Goal: Use online tool/utility

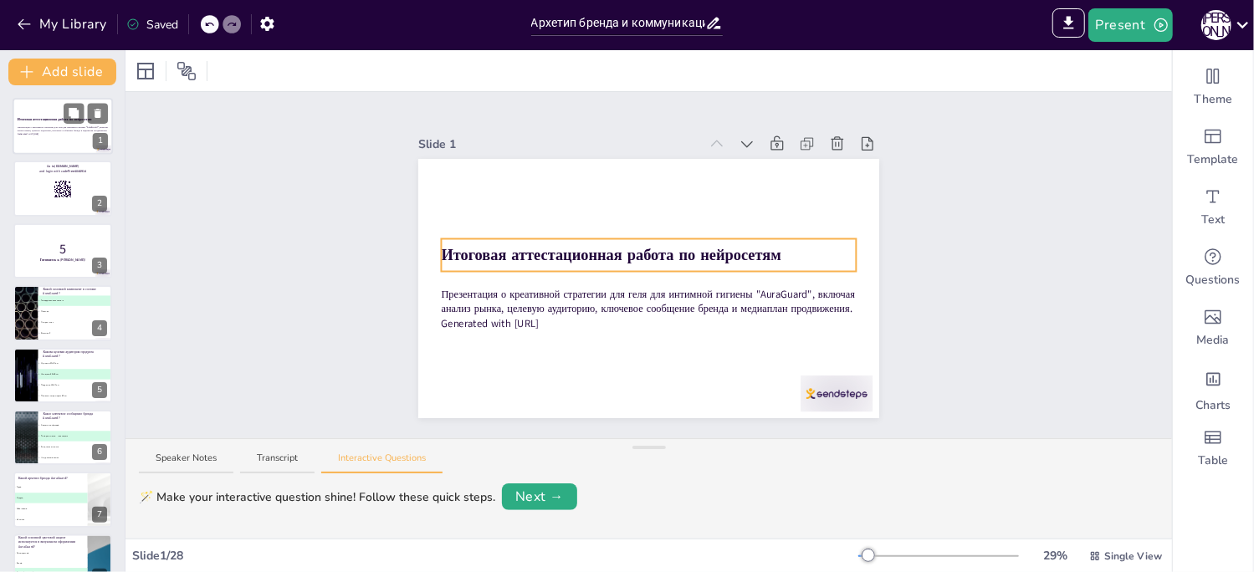
click at [56, 120] on strong "Итоговая аттестационная работа по нейросетям" at bounding box center [55, 119] width 74 height 4
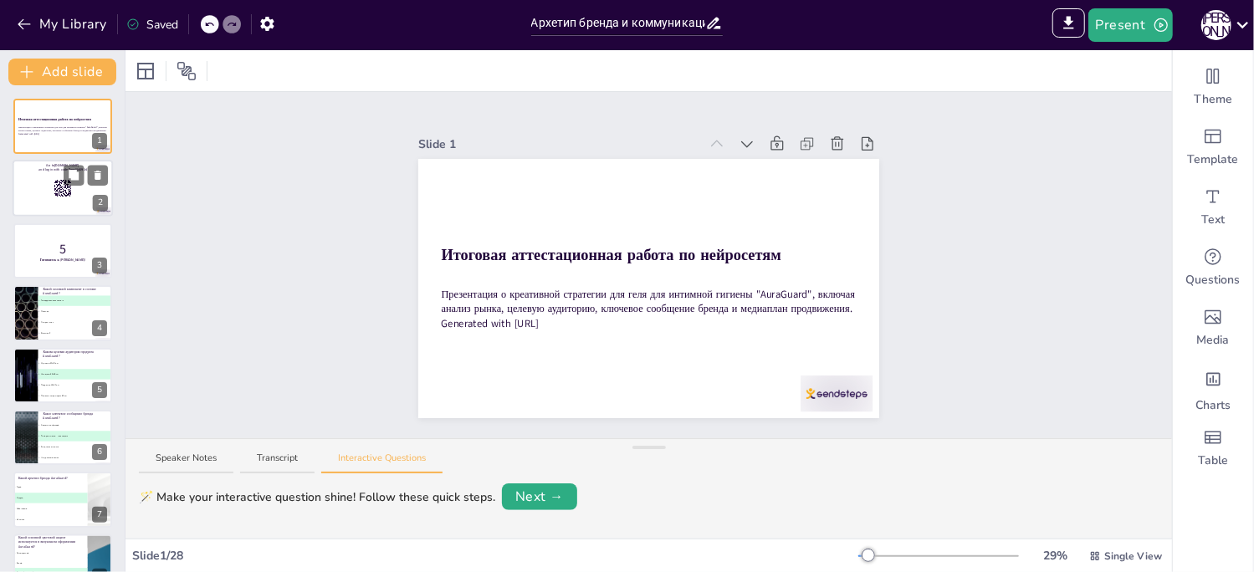
click at [49, 197] on div at bounding box center [63, 189] width 100 height 57
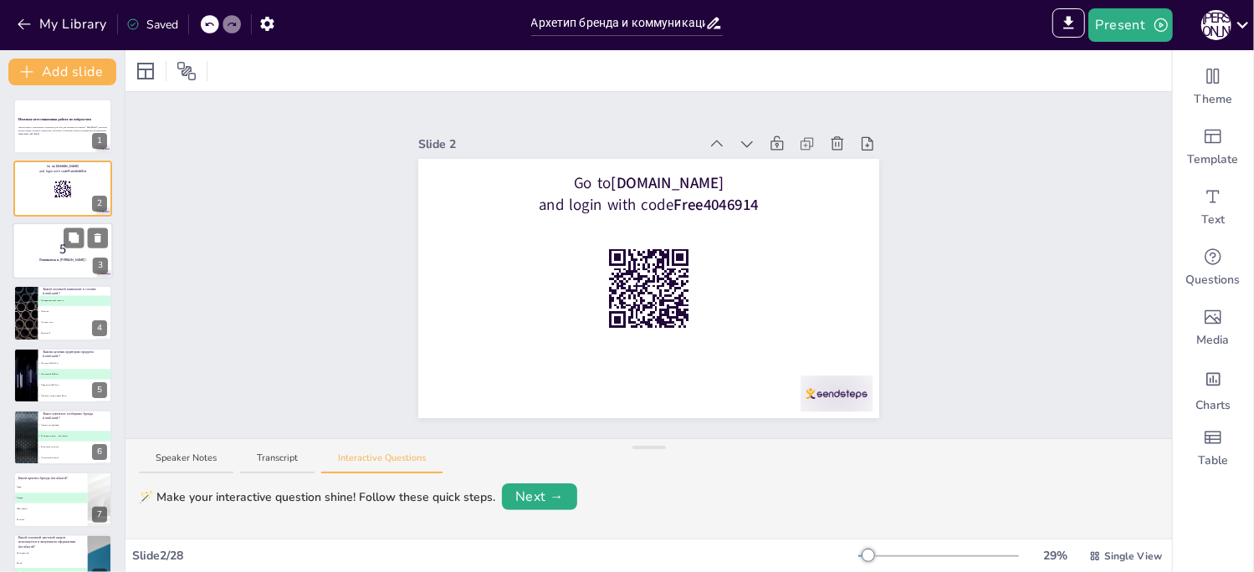
click at [69, 258] on strong "Готовьтесь к [PERSON_NAME]!" at bounding box center [62, 260] width 47 height 4
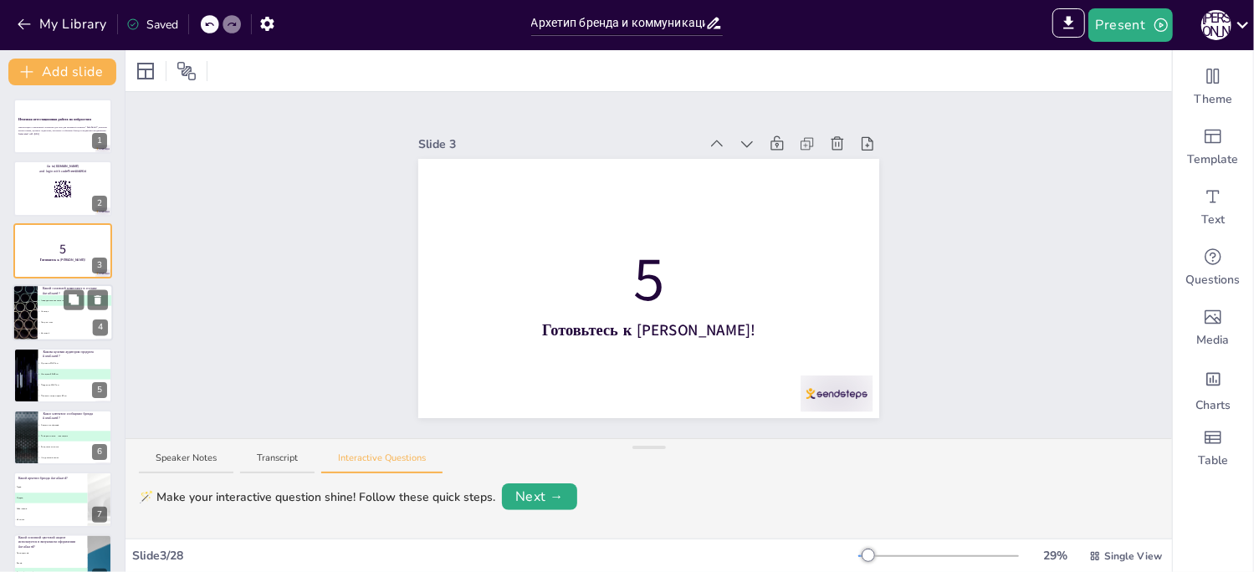
click at [74, 310] on span "B Лаванда" at bounding box center [75, 311] width 74 height 3
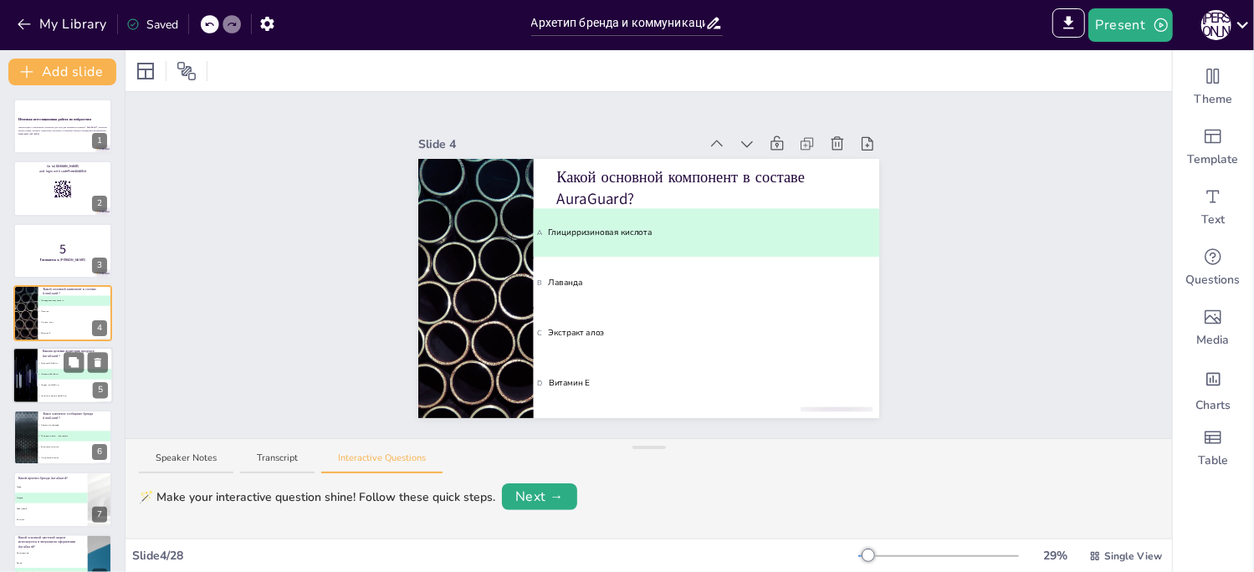
click at [59, 374] on span "B Женщины 25-45 лет" at bounding box center [75, 374] width 74 height 3
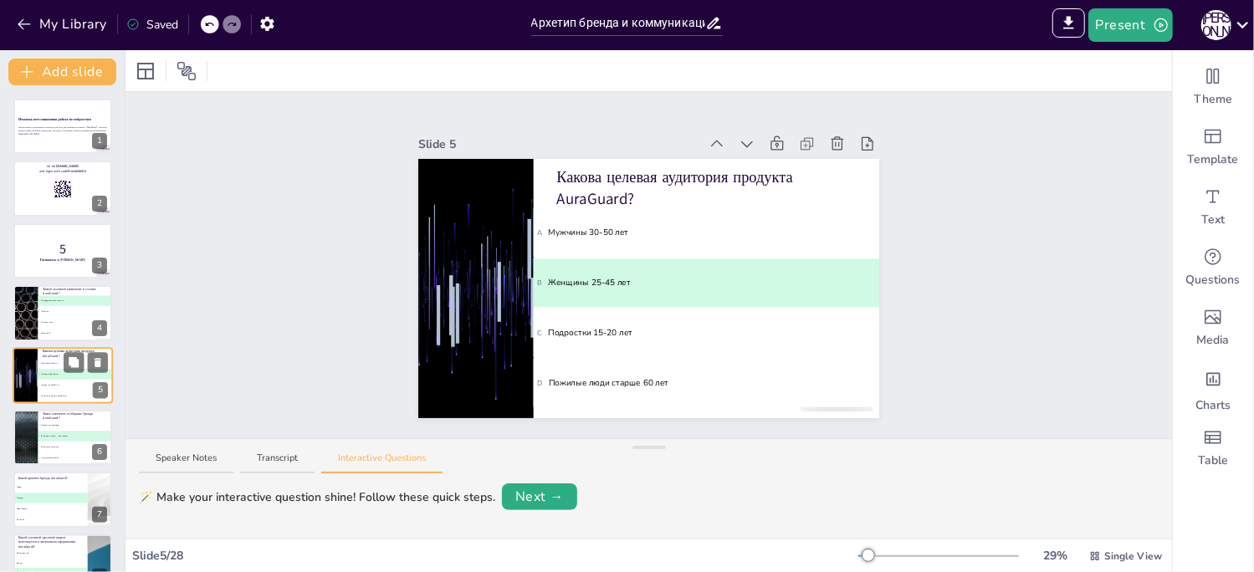
scroll to position [46, 0]
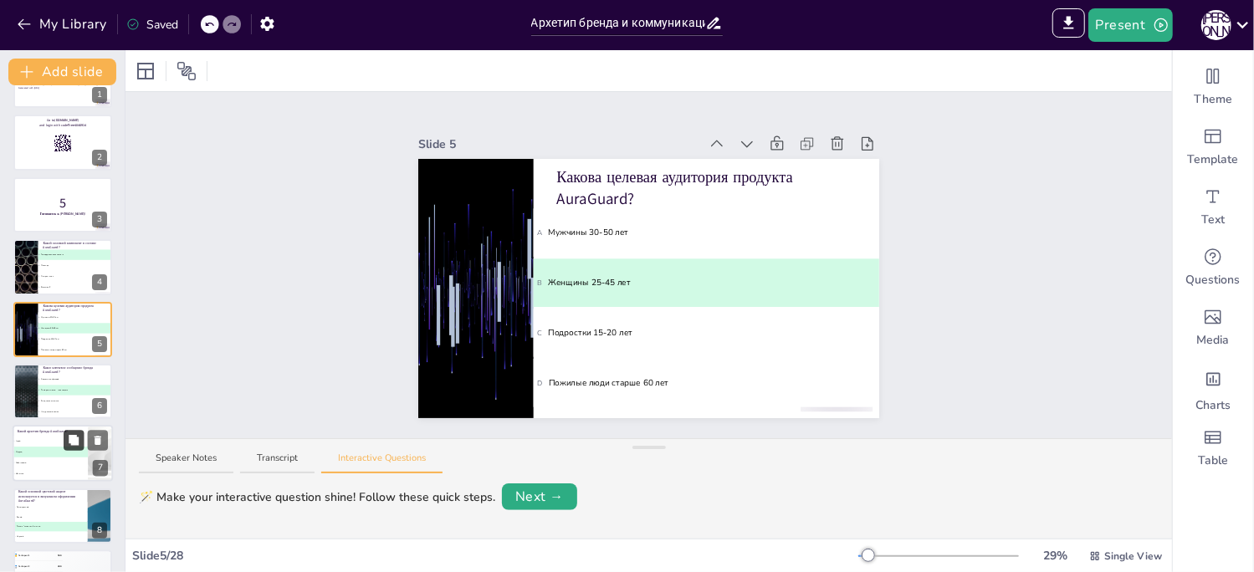
click at [74, 442] on icon at bounding box center [74, 440] width 10 height 10
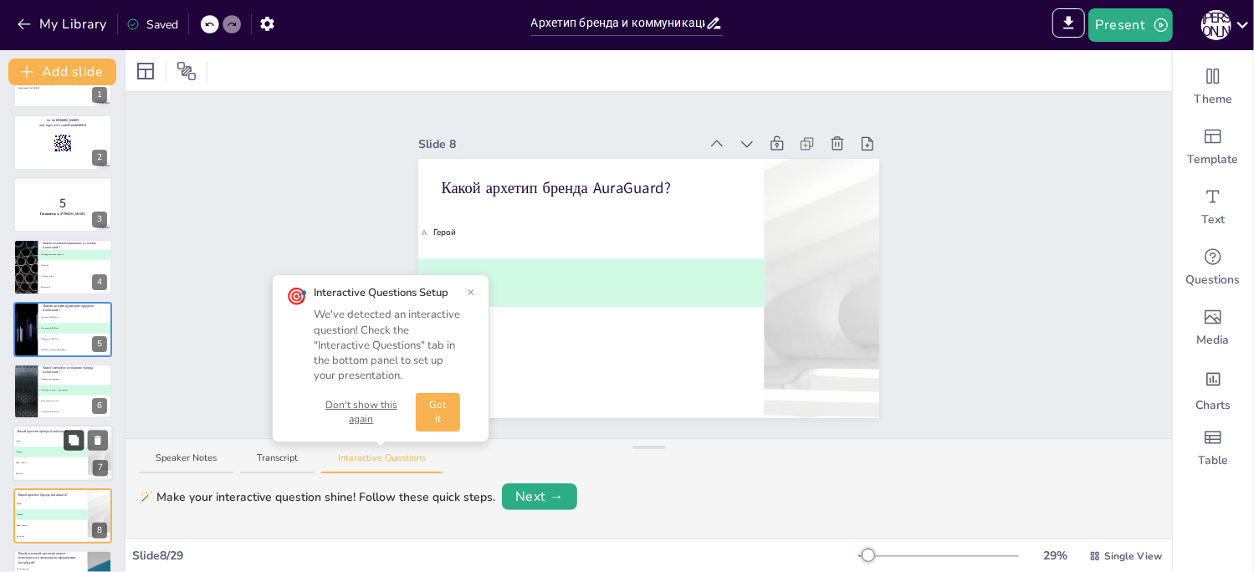
scroll to position [232, 0]
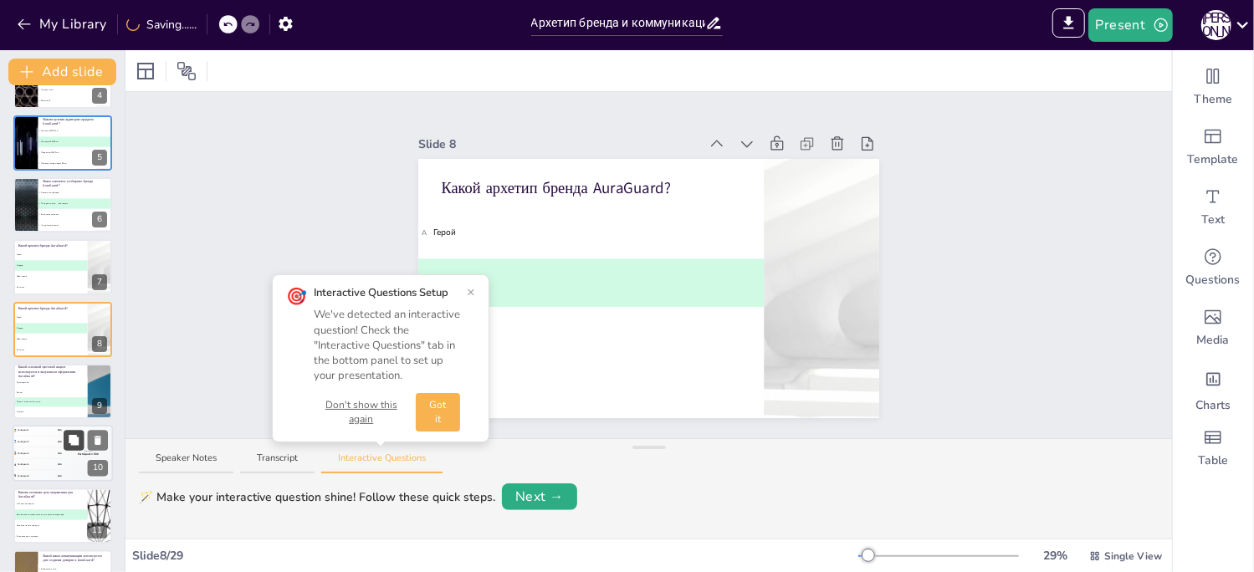
click at [84, 444] on button at bounding box center [74, 441] width 20 height 20
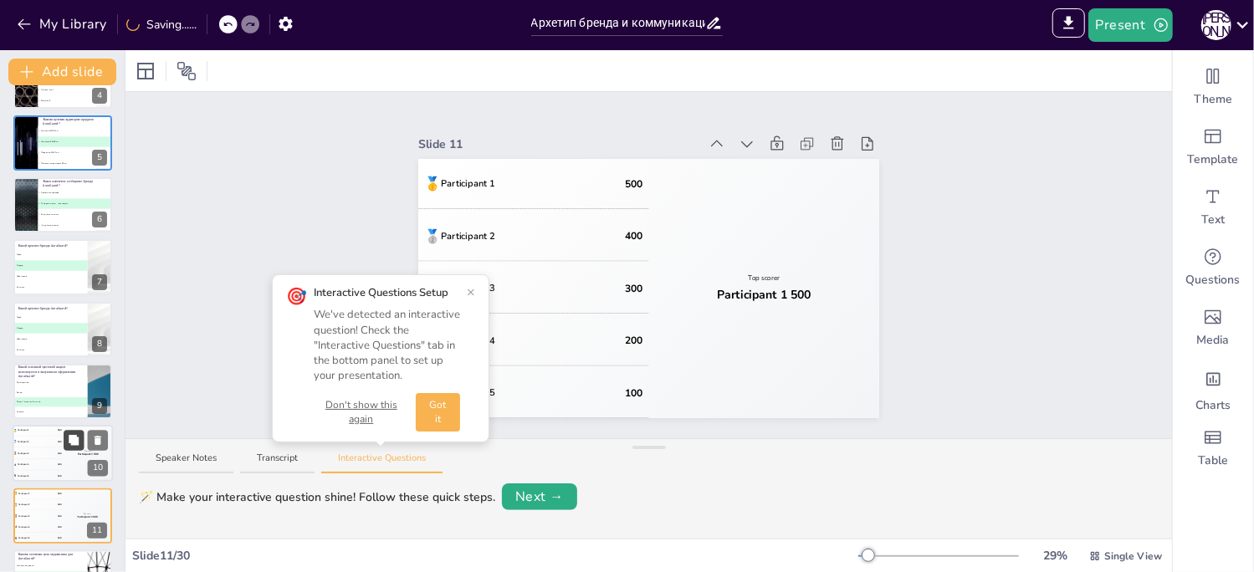
scroll to position [419, 0]
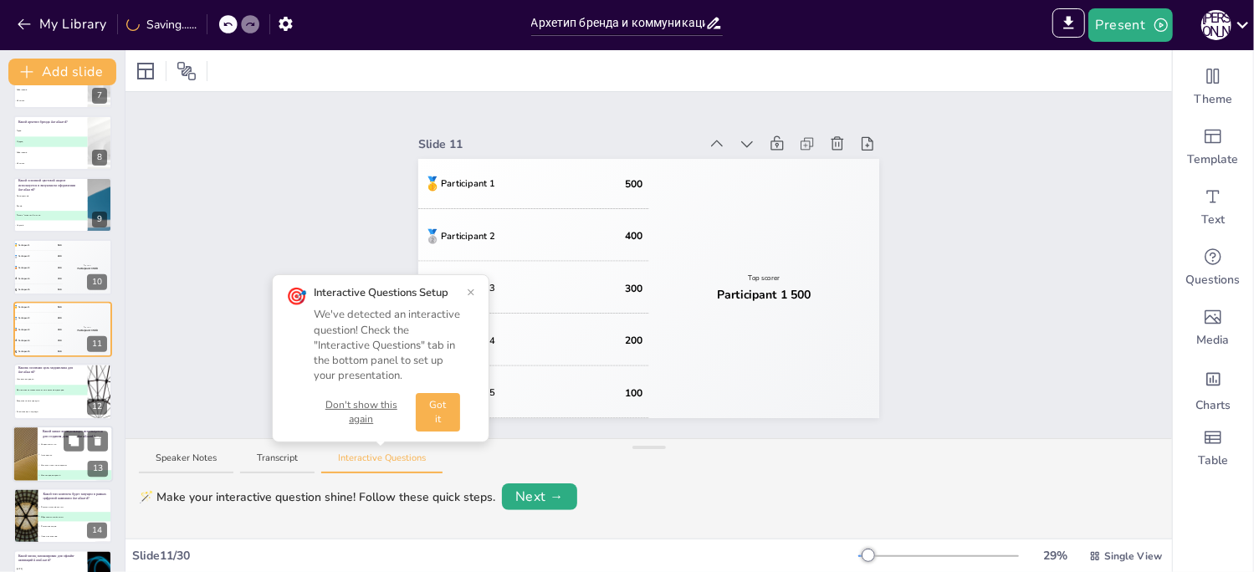
click at [38, 450] on li "B Телевидение" at bounding box center [75, 455] width 75 height 10
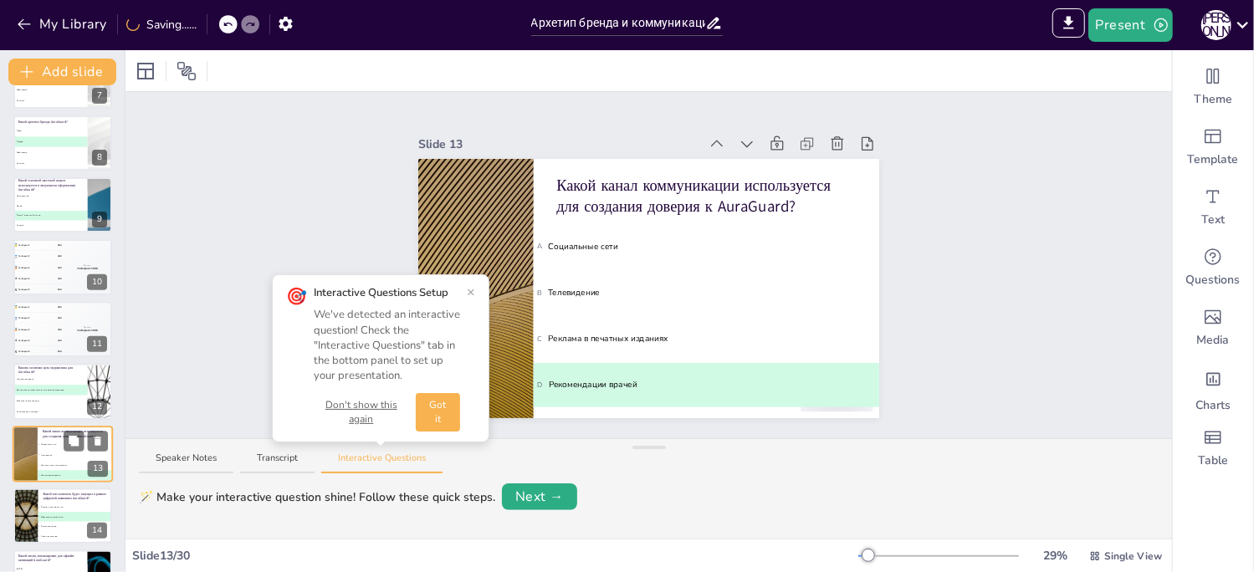
scroll to position [544, 0]
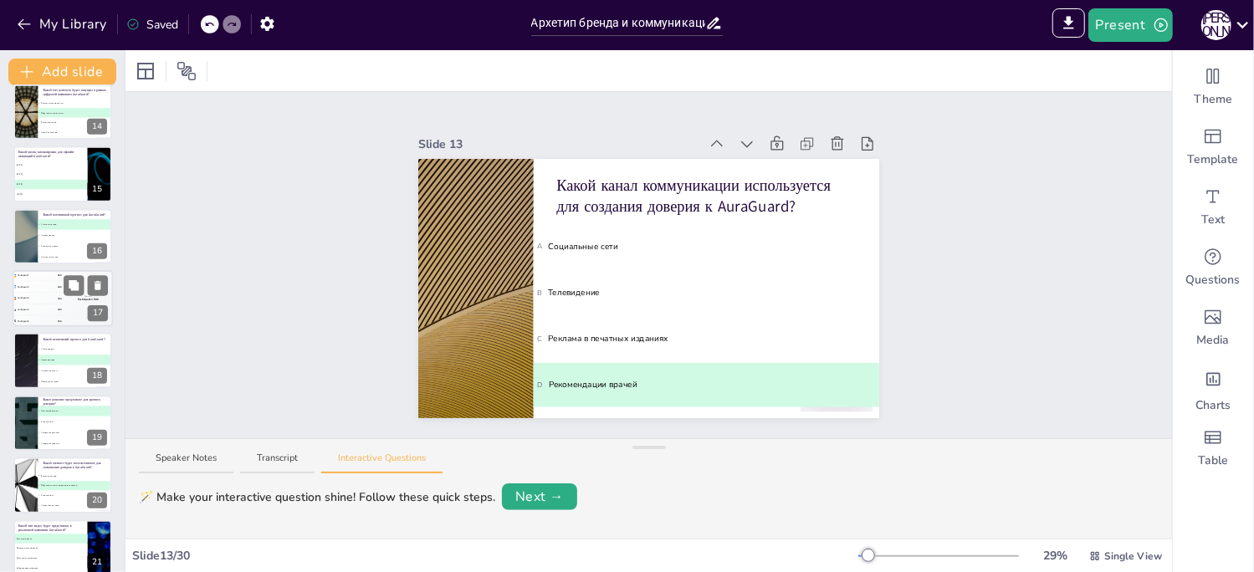
click at [51, 288] on div "🥈 Participant 2 400" at bounding box center [38, 287] width 50 height 11
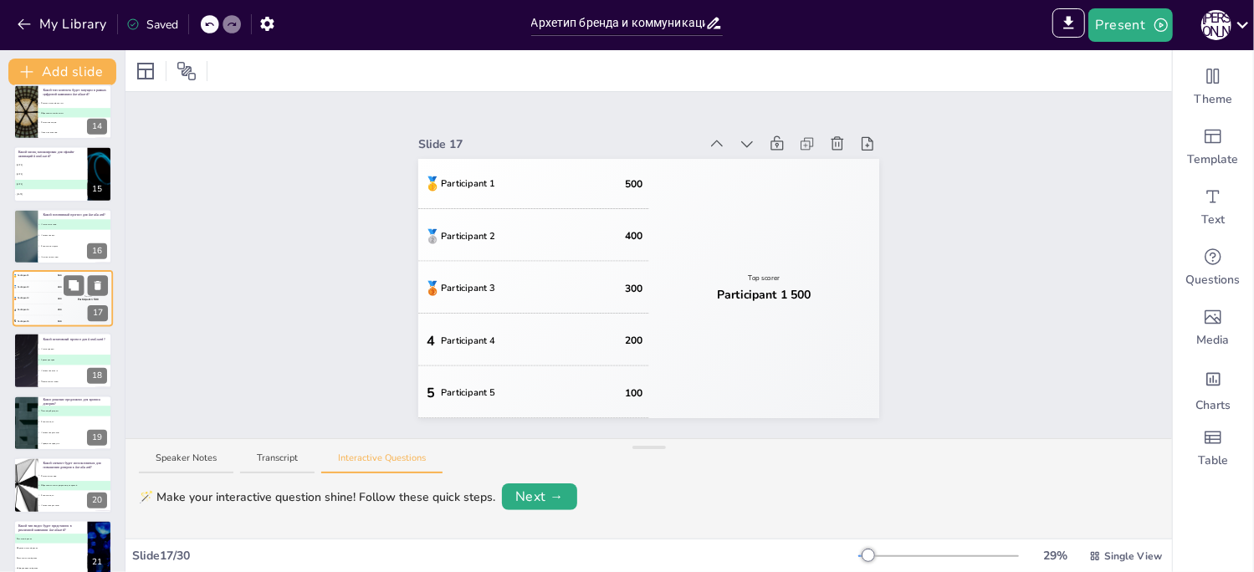
scroll to position [793, 0]
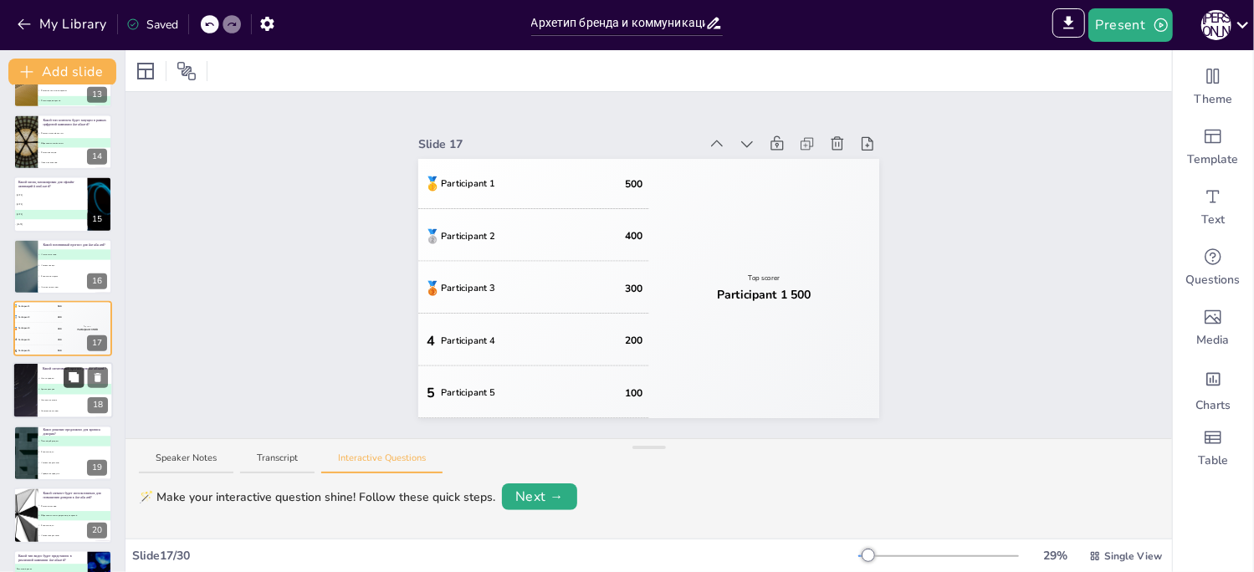
click at [65, 381] on button at bounding box center [74, 378] width 20 height 20
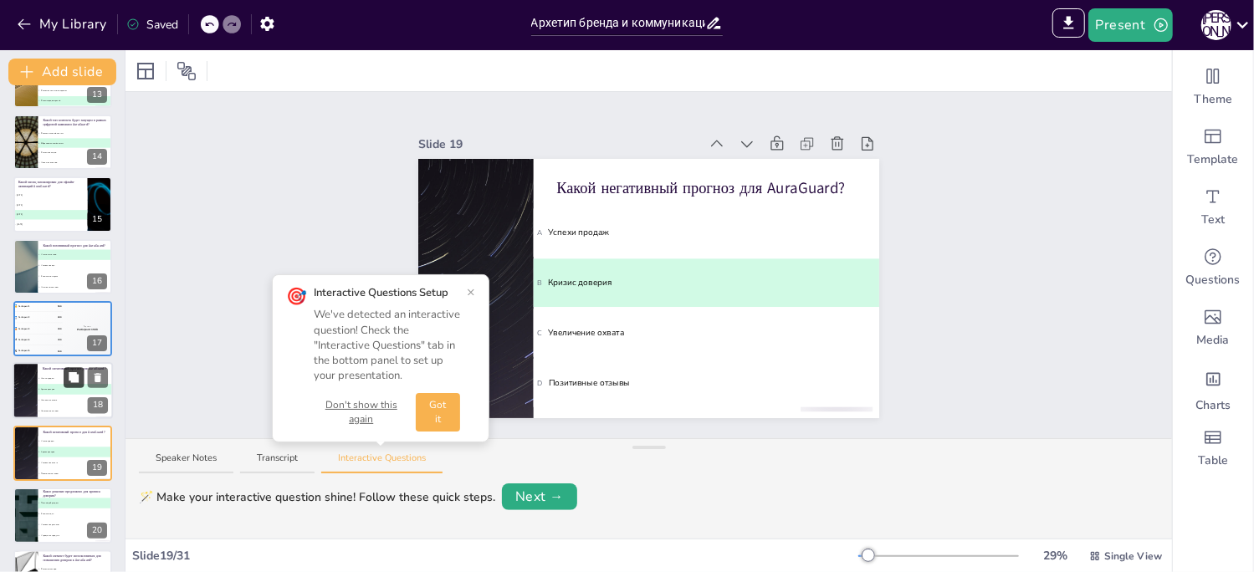
scroll to position [917, 0]
